Goal: Obtain resource: Download file/media

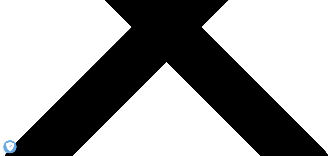
scroll to position [263, 0]
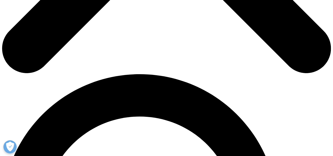
type input "Alice"
type input "Han"
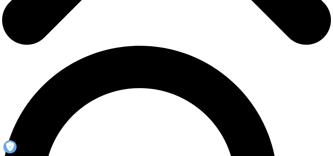
scroll to position [291, 0]
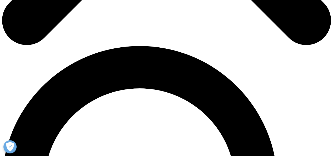
type input "qing.han@innoventbio.com"
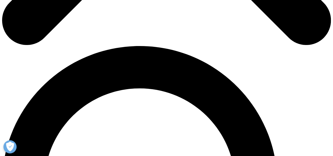
type input "clinical strategy"
type input "Innovent"
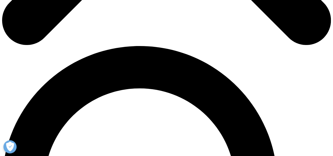
select select "[GEOGRAPHIC_DATA]"
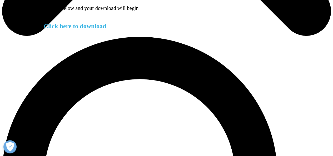
scroll to position [291, 0]
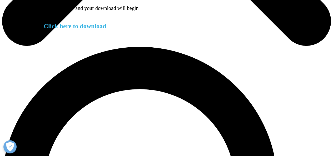
click at [86, 29] on link "Click here to download" at bounding box center [75, 26] width 63 height 7
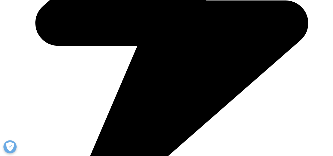
scroll to position [1263, 0]
